Goal: Navigation & Orientation: Find specific page/section

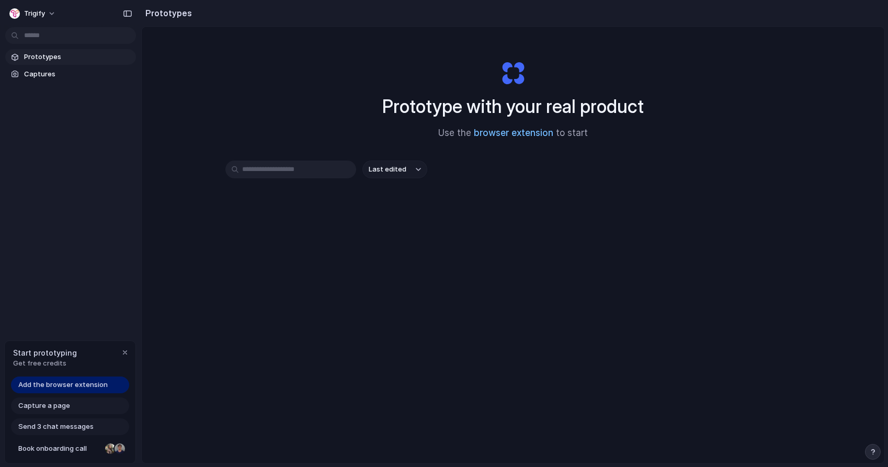
click at [500, 134] on link "browser extension" at bounding box center [513, 133] width 79 height 10
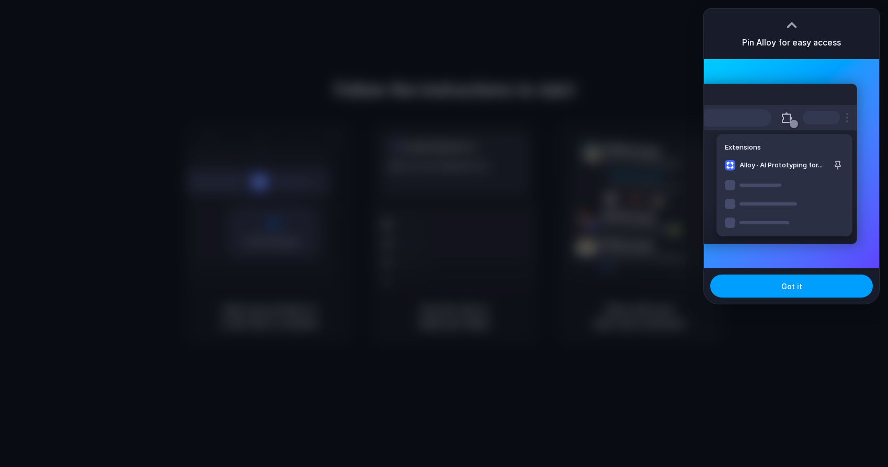
click at [771, 289] on button "Got it" at bounding box center [791, 285] width 163 height 23
